Goal: Use online tool/utility

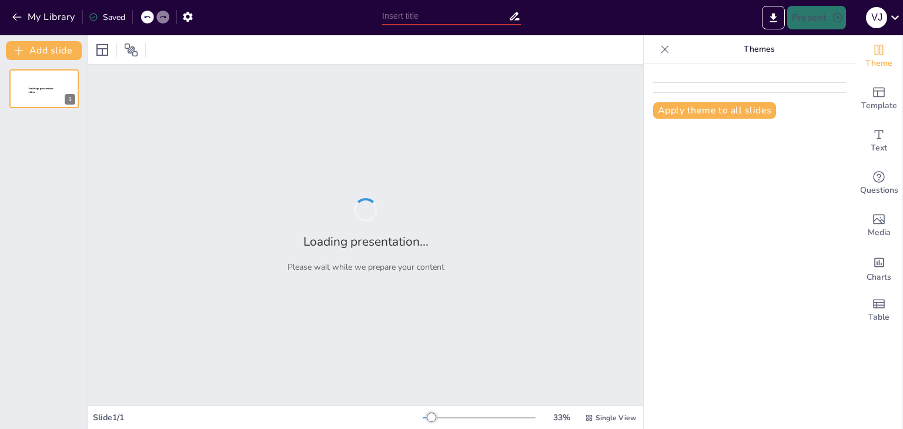
type input "Políticas Públicas para la Mitigación de Conflictos entre Comunidades y Fauna […"
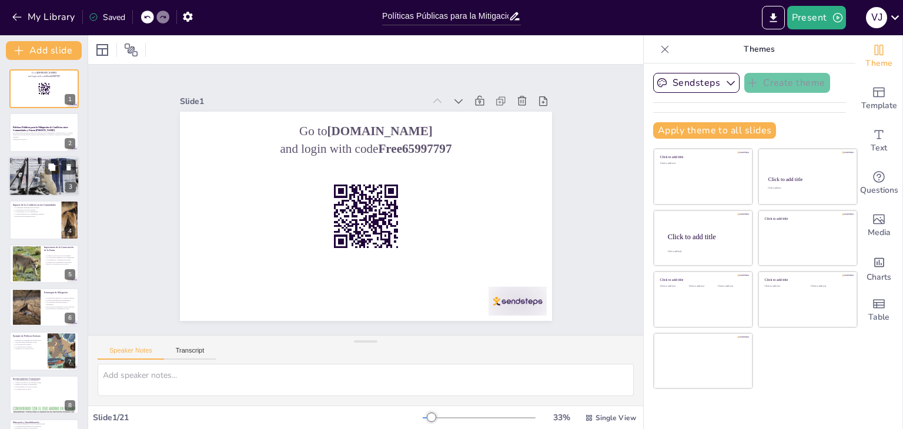
click at [46, 176] on div at bounding box center [44, 176] width 71 height 53
checkbox input "true"
type textarea "Los conflictos entre humanos y fauna [PERSON_NAME] son un fenómeno común en muc…"
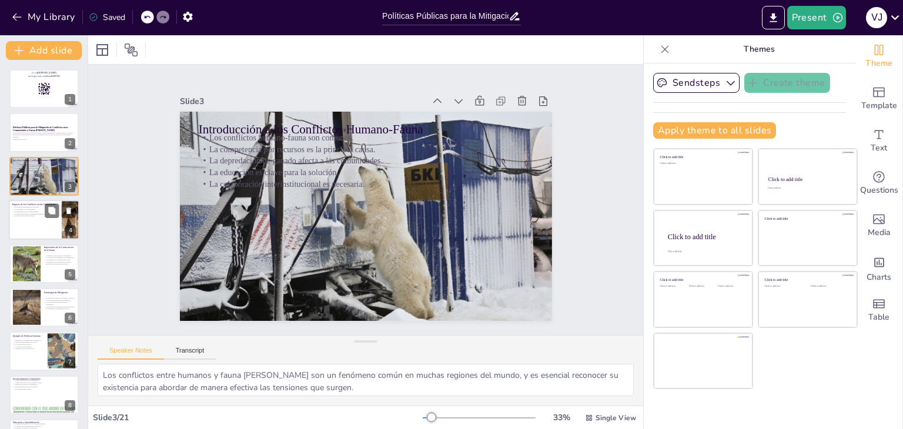
click at [38, 204] on p "Impacto de los Conflictos en las Comunidades" at bounding box center [35, 205] width 46 height 4
checkbox input "true"
type textarea "La seguridad alimentaria es un aspecto crítico que se ve amenazado por los conf…"
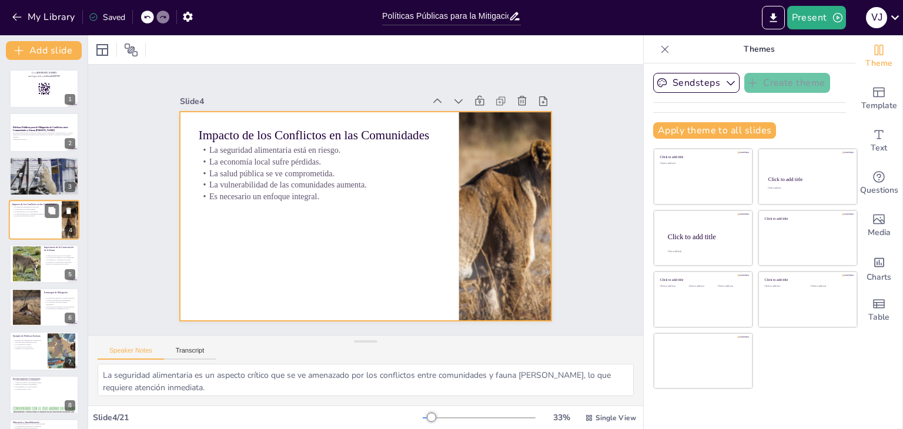
click at [31, 223] on div at bounding box center [44, 220] width 71 height 40
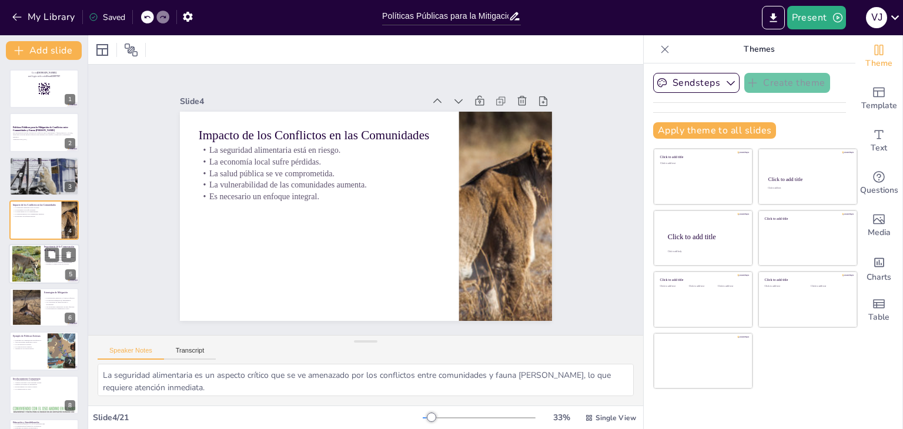
click at [24, 257] on div at bounding box center [25, 264] width 53 height 36
checkbox input "true"
type textarea "La fauna [PERSON_NAME] desempeña un papel fundamental en el mantenimiento de la…"
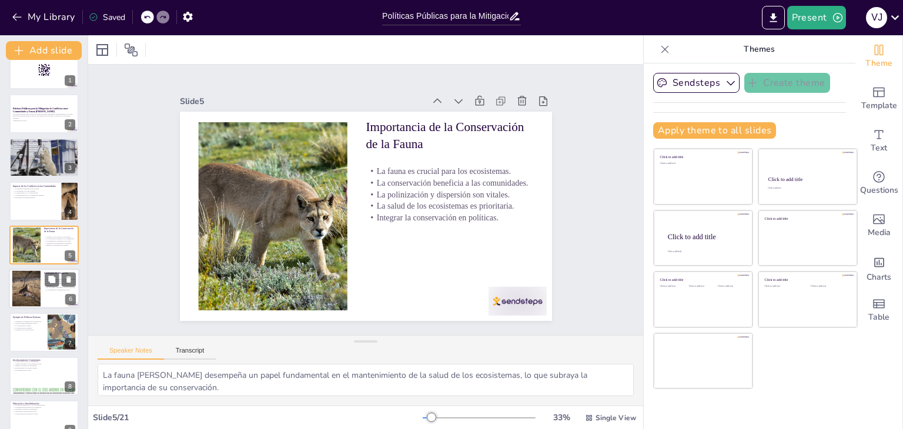
click at [22, 277] on div at bounding box center [26, 289] width 54 height 36
checkbox input "true"
type textarea "La instalación [PERSON_NAME] es una estrategia práctica y efectiva para protege…"
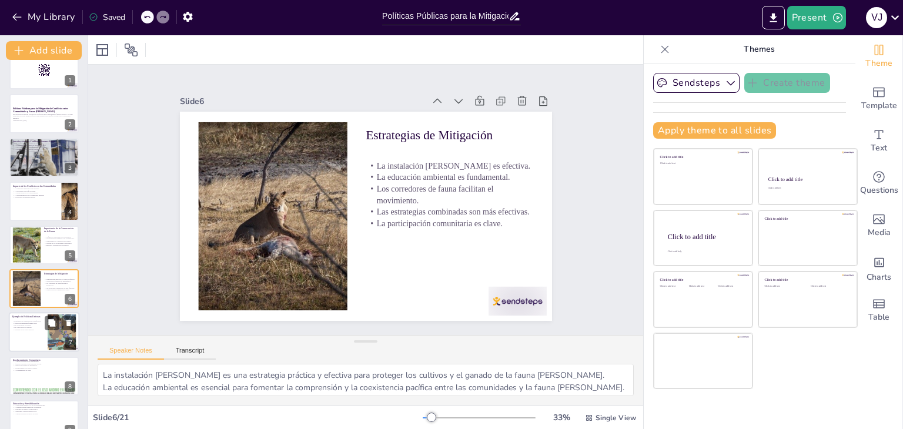
scroll to position [63, 0]
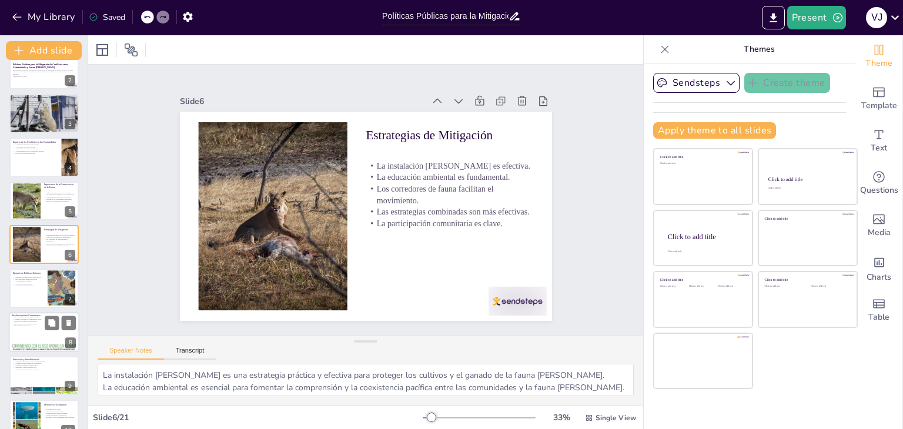
click at [31, 317] on p "La participación activa es fundamental." at bounding box center [43, 317] width 63 height 2
checkbox input "true"
type textarea "La participación activa de las comunidades en la gestión de conflictos es funda…"
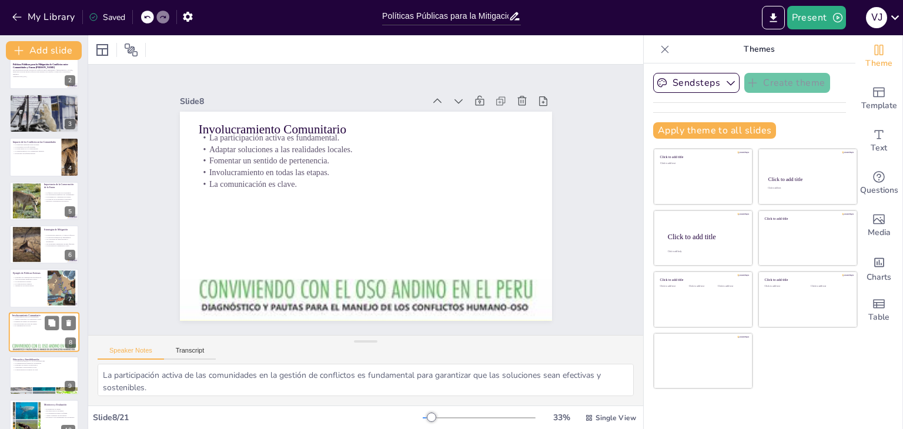
scroll to position [150, 0]
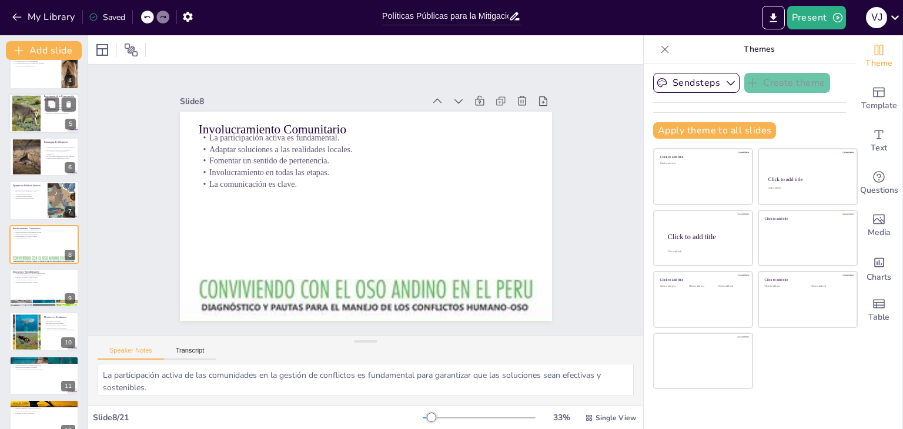
click at [50, 116] on div "La fauna es crucial para los ecosistemas. La conservación beneficia a las comun…" at bounding box center [60, 109] width 32 height 16
checkbox input "true"
type textarea "La fauna [PERSON_NAME] desempeña un papel fundamental en el mantenimiento de la…"
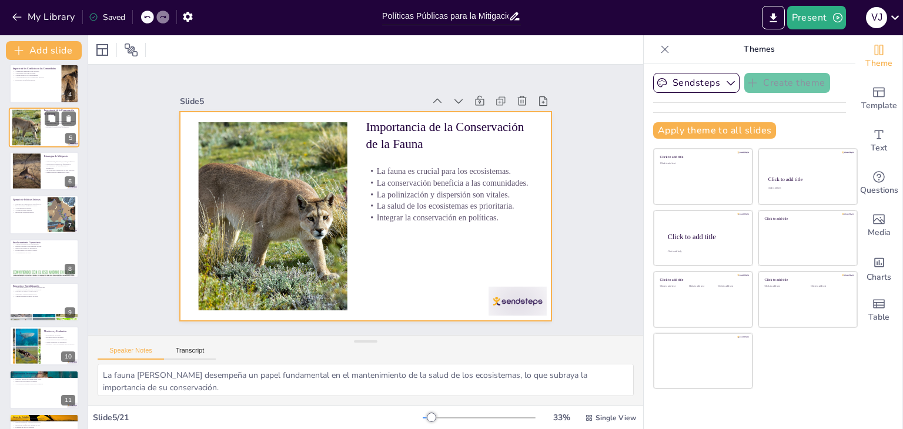
scroll to position [160, 0]
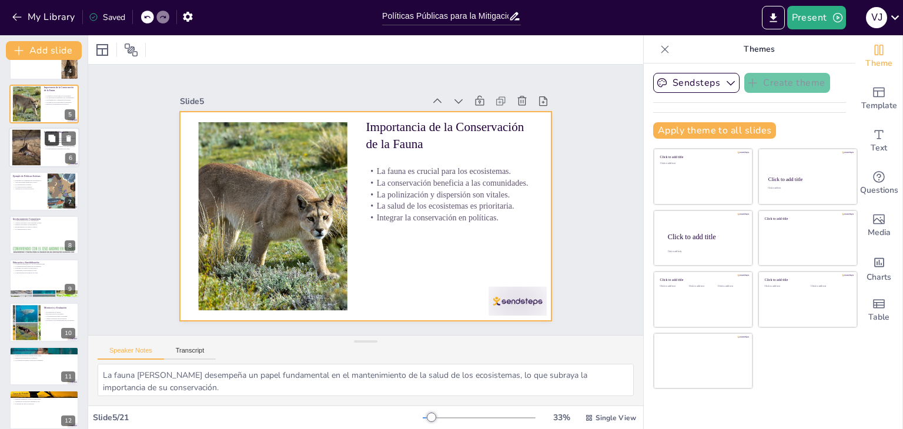
checkbox input "true"
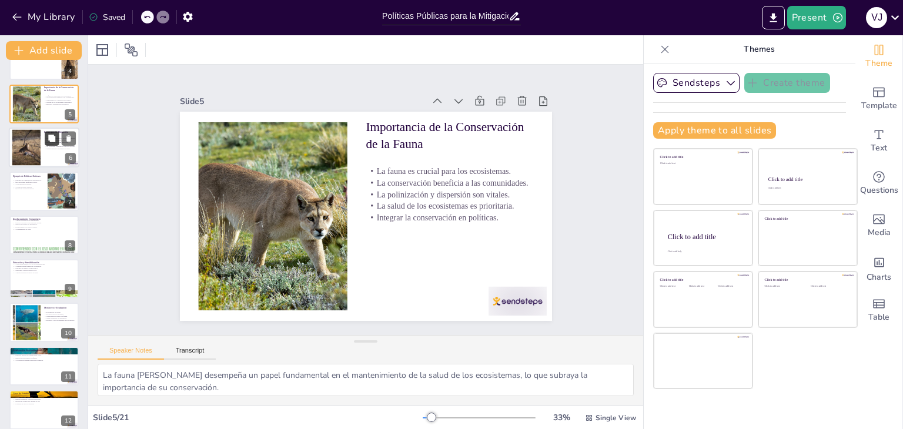
click at [46, 142] on button at bounding box center [52, 138] width 14 height 14
type textarea "La instalación [PERSON_NAME] es una estrategia práctica y efectiva para protege…"
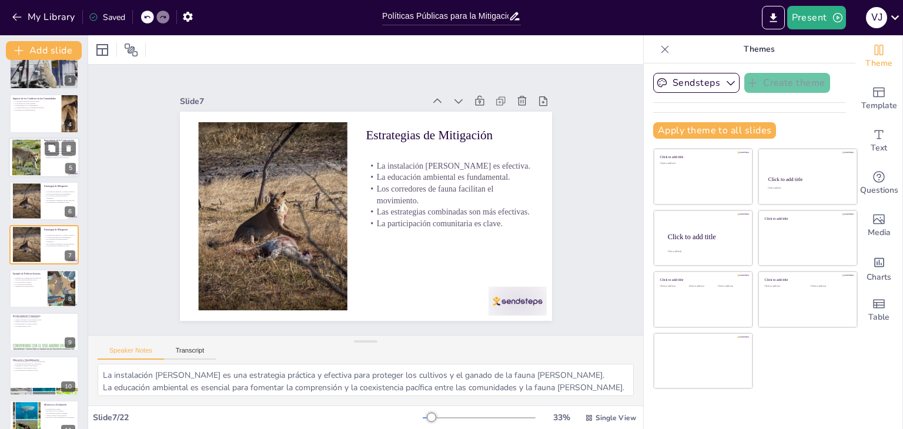
checkbox input "true"
click at [22, 161] on div at bounding box center [25, 157] width 53 height 36
type textarea "La fauna [PERSON_NAME] desempeña un papel fundamental en el mantenimiento de la…"
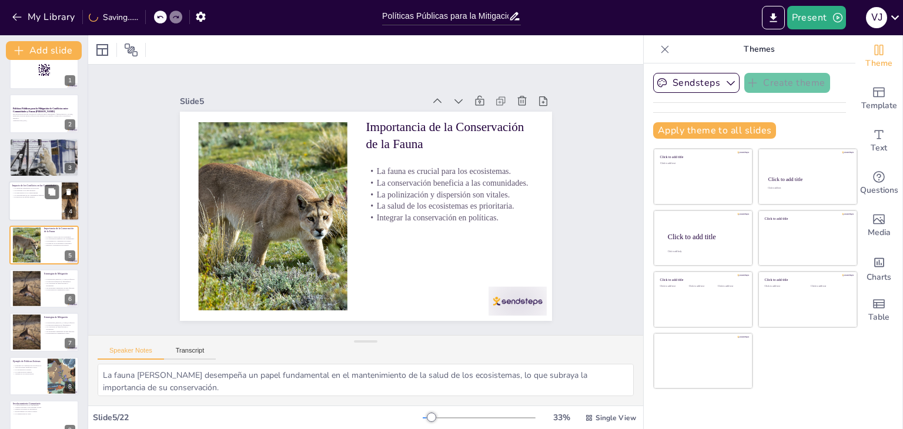
checkbox input "true"
click at [21, 200] on div at bounding box center [44, 201] width 71 height 40
type textarea "La seguridad alimentaria es un aspecto crítico que se ve amenazado por los conf…"
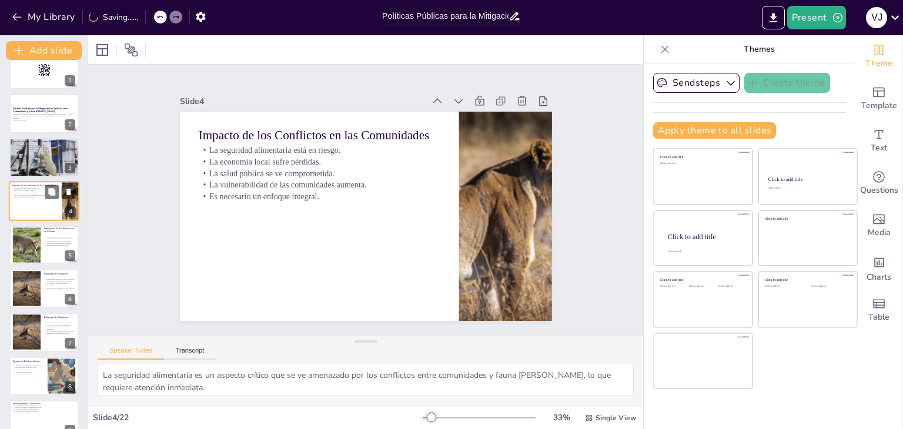
scroll to position [0, 0]
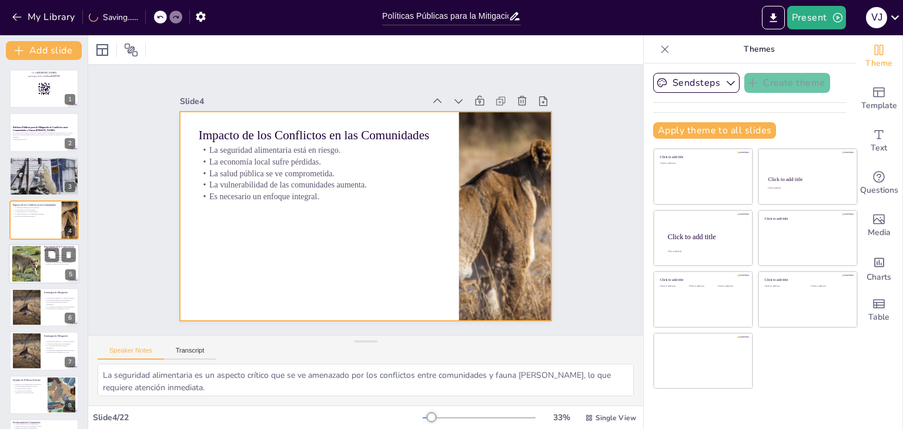
checkbox input "true"
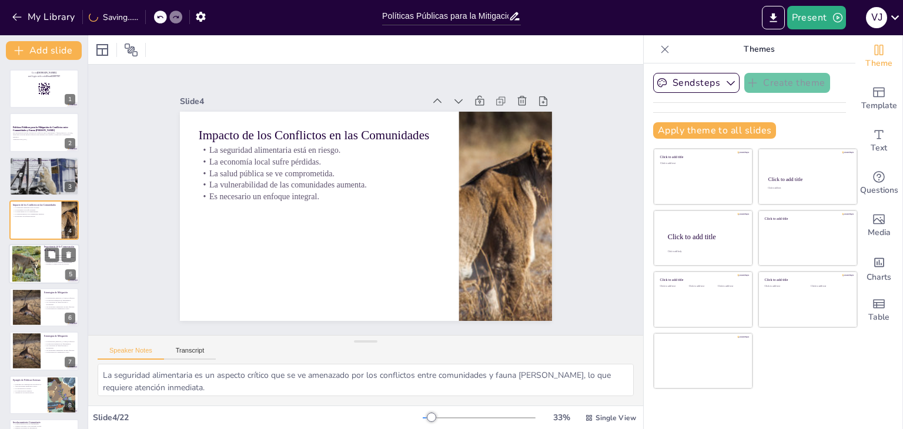
click at [16, 254] on div at bounding box center [25, 264] width 53 height 36
type textarea "La fauna [PERSON_NAME] desempeña un papel fundamental en el mantenimiento de la…"
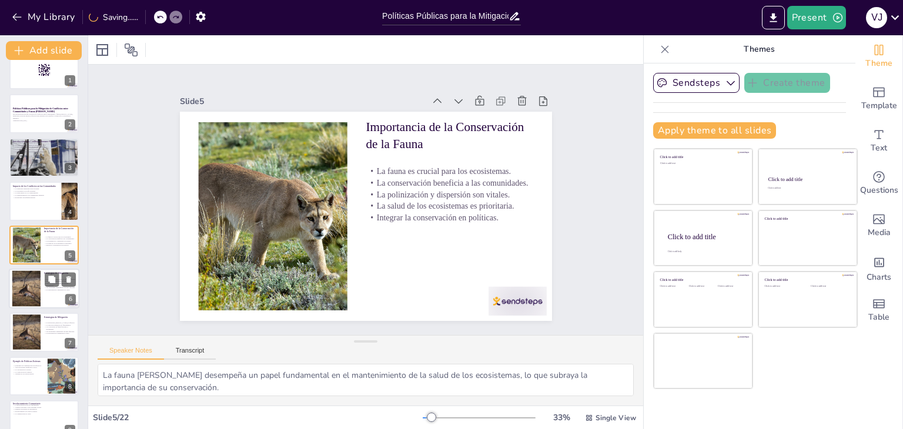
checkbox input "true"
click at [18, 272] on div at bounding box center [26, 289] width 54 height 36
type textarea "La instalación [PERSON_NAME] es una estrategia práctica y efectiva para protege…"
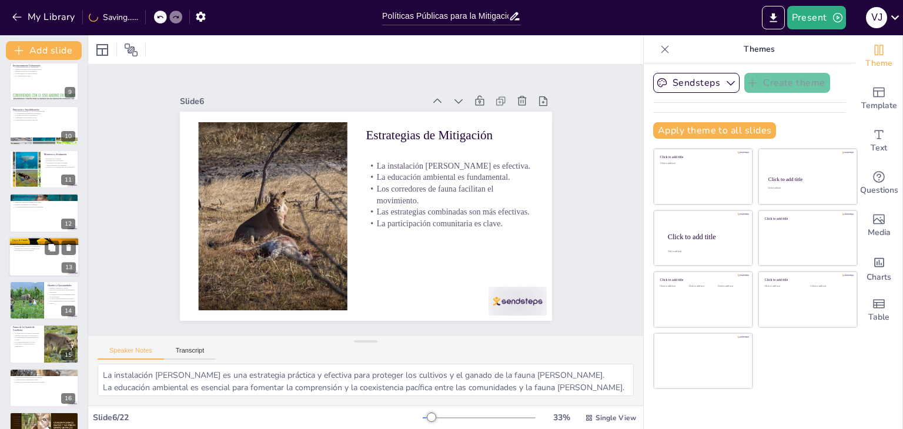
scroll to position [606, 0]
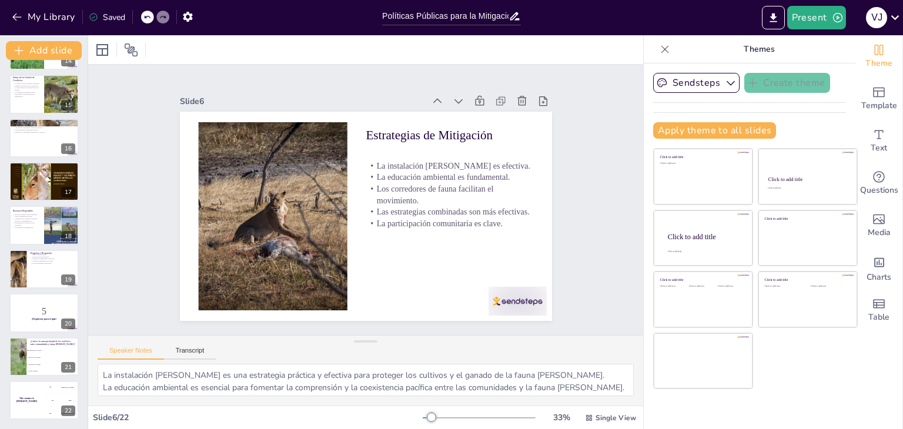
checkbox input "true"
click at [769, 17] on icon "Export to PowerPoint" at bounding box center [773, 18] width 12 height 12
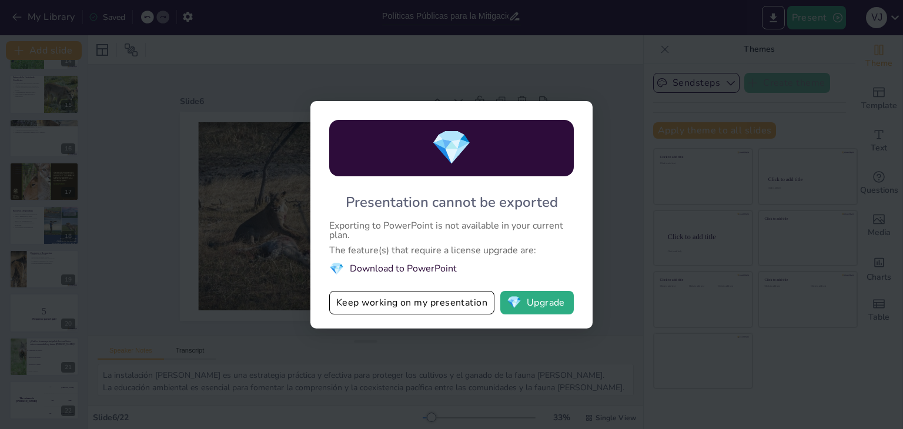
drag, startPoint x: 726, startPoint y: 1, endPoint x: 527, endPoint y: 12, distance: 199.5
click at [527, 12] on div "💎 Presentation cannot be exported Exporting to PowerPoint is not available in y…" at bounding box center [451, 214] width 903 height 429
